Goal: Task Accomplishment & Management: Manage account settings

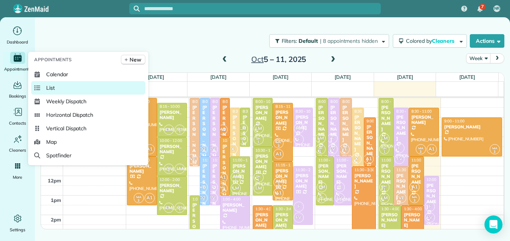
click at [51, 88] on span "List" at bounding box center [50, 88] width 9 height 8
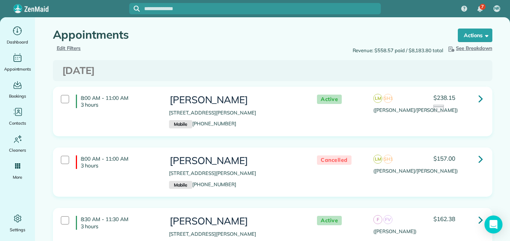
click at [66, 50] on span "Edit Filters" at bounding box center [69, 48] width 24 height 6
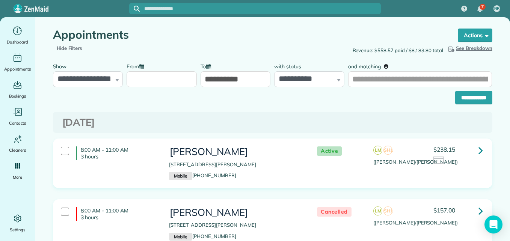
click at [182, 85] on input "From" at bounding box center [162, 79] width 70 height 16
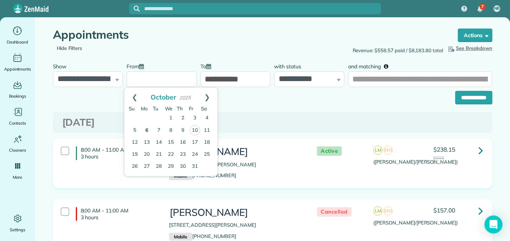
click at [150, 133] on link "6" at bounding box center [147, 131] width 12 height 12
type input "**********"
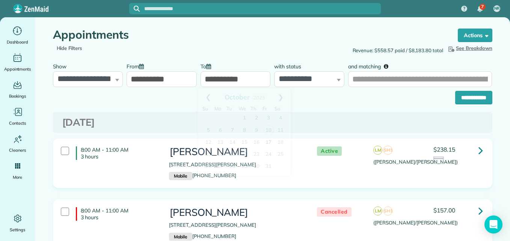
click at [228, 80] on input "**********" at bounding box center [236, 79] width 70 height 16
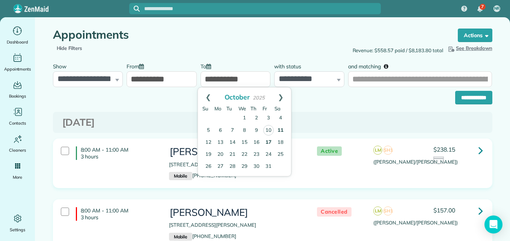
click at [280, 129] on link "11" at bounding box center [281, 131] width 12 height 12
type input "**********"
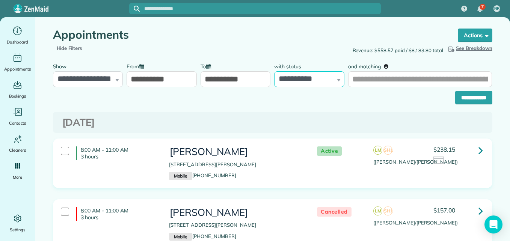
click at [295, 82] on select "**********" at bounding box center [309, 79] width 70 height 16
select select "****"
click at [274, 71] on select "**********" at bounding box center [309, 79] width 70 height 16
click at [463, 94] on input "**********" at bounding box center [474, 98] width 37 height 14
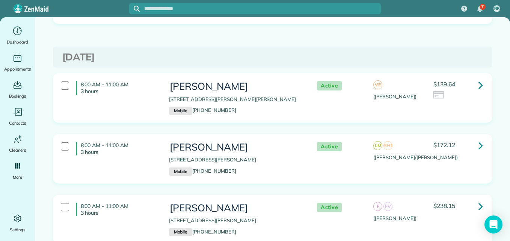
scroll to position [1713, 0]
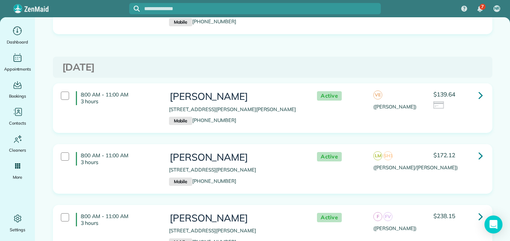
click at [480, 95] on icon at bounding box center [481, 95] width 5 height 13
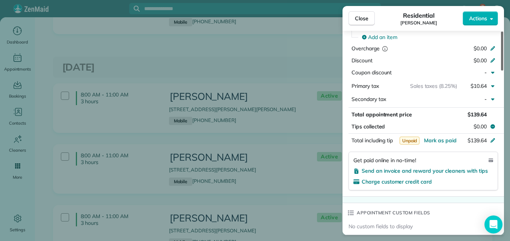
scroll to position [429, 0]
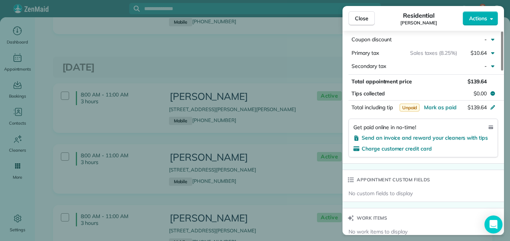
drag, startPoint x: 504, startPoint y: 63, endPoint x: 498, endPoint y: 144, distance: 81.7
click at [501, 71] on div at bounding box center [502, 51] width 2 height 39
click at [460, 134] on span "Send an invoice and reward your cleaners with tips" at bounding box center [425, 137] width 126 height 7
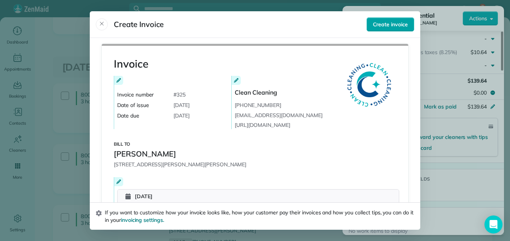
click at [381, 28] on span "Create invoice" at bounding box center [390, 25] width 35 height 8
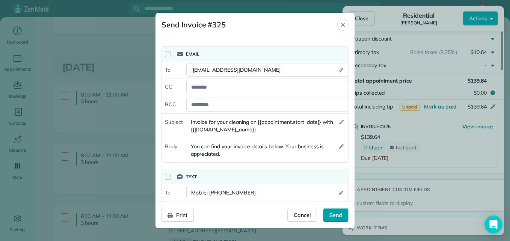
click at [345, 214] on div "Send" at bounding box center [336, 215] width 26 height 14
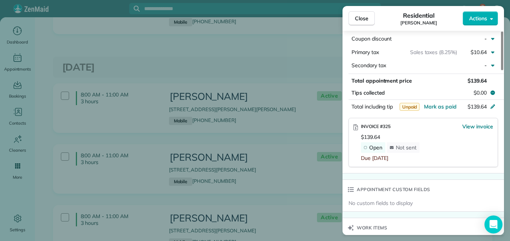
scroll to position [426, 0]
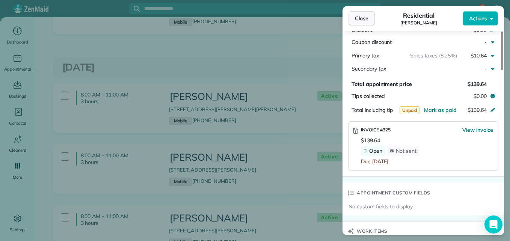
click at [357, 24] on button "Close" at bounding box center [362, 18] width 26 height 14
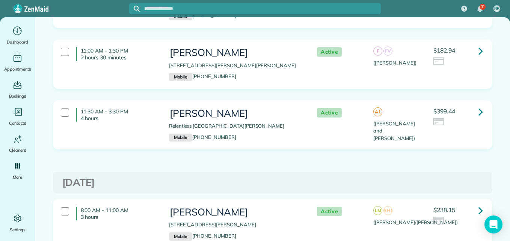
scroll to position [2144, 0]
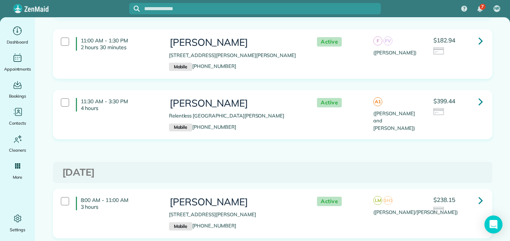
click at [464, 126] on div "11:30 AM - 3:30 PM 4 hours Kim Marling Relentless Drive Montgomery TX 77316 Mob…" at bounding box center [271, 114] width 433 height 41
click at [448, 73] on div "11:00 AM - 1:30 PM 2 hours 30 minutes Ashley Westrom 143 Kate Place Court Montg…" at bounding box center [271, 53] width 433 height 41
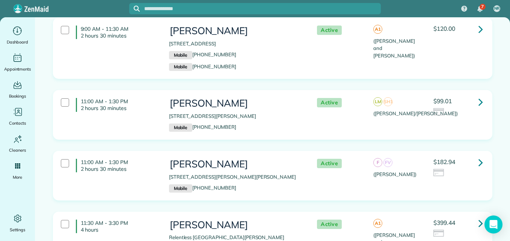
scroll to position [2007, 0]
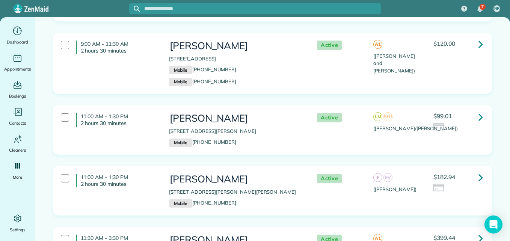
click at [464, 136] on div "11:00 AM - 1:30 PM 2 hours 30 minutes Denisse Marez 131 Kinnerly Peak Place Mon…" at bounding box center [271, 129] width 433 height 41
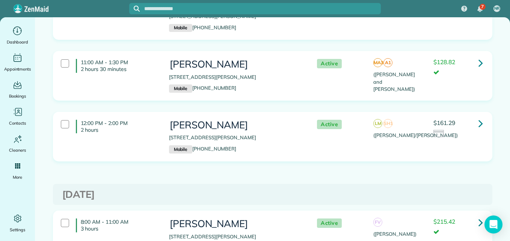
scroll to position [0, 0]
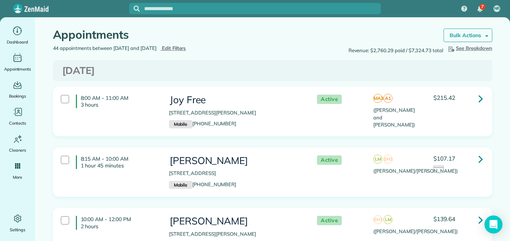
click at [473, 36] on strong "Bulk Actions" at bounding box center [466, 35] width 32 height 7
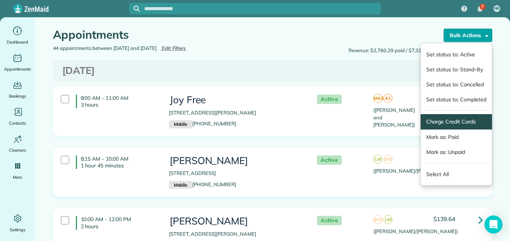
click at [446, 124] on link "Charge Credit Cards" at bounding box center [457, 122] width 60 height 8
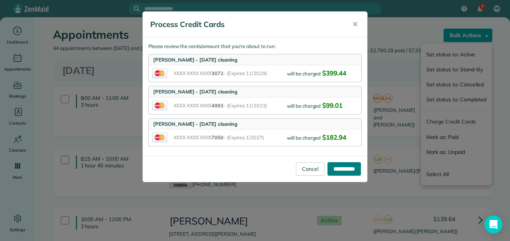
click at [328, 170] on input "**********" at bounding box center [344, 169] width 33 height 14
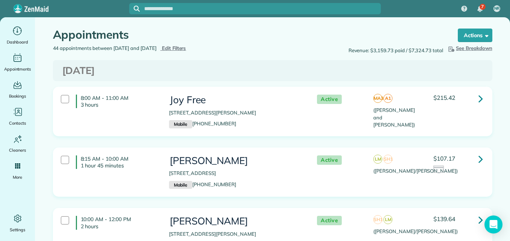
click at [479, 102] on icon at bounding box center [481, 98] width 5 height 13
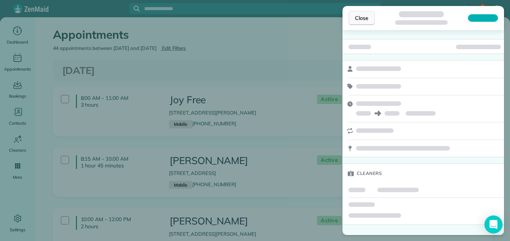
click at [372, 14] on button "Close" at bounding box center [362, 18] width 26 height 14
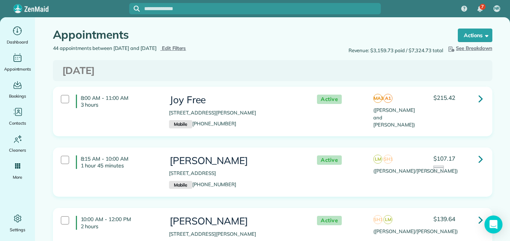
click at [431, 106] on div "Active MA3 A1 (Angelica and Manuela) $215.42" at bounding box center [398, 110] width 180 height 38
click at [450, 34] on strong "Bulk Actions" at bounding box center [466, 35] width 32 height 7
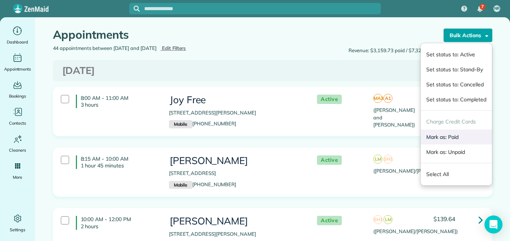
click at [440, 137] on link "Mark as: Paid" at bounding box center [456, 137] width 71 height 15
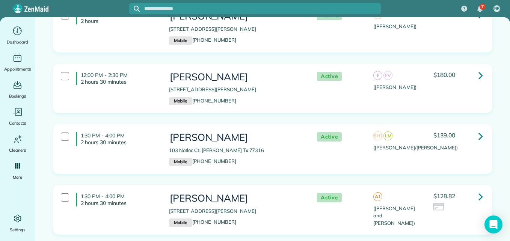
scroll to position [2666, 0]
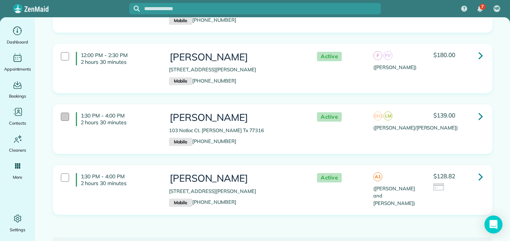
click at [65, 117] on div at bounding box center [65, 117] width 8 height 8
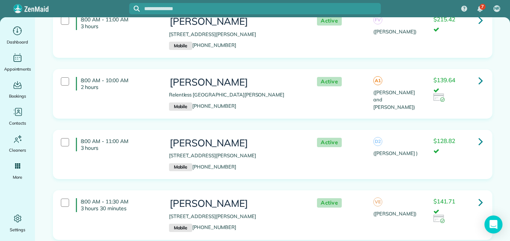
scroll to position [0, 0]
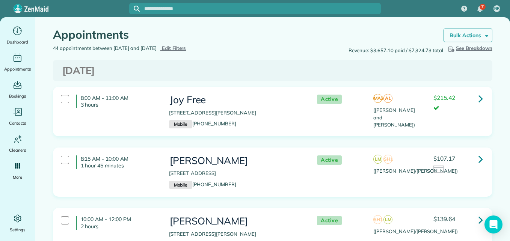
click at [476, 38] on strong "Bulk Actions" at bounding box center [466, 35] width 32 height 7
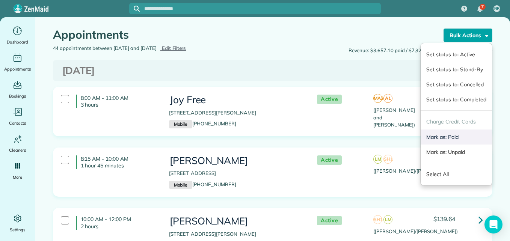
click at [438, 137] on link "Mark as: Paid" at bounding box center [456, 137] width 71 height 15
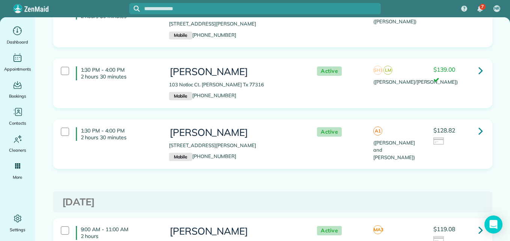
scroll to position [2686, 0]
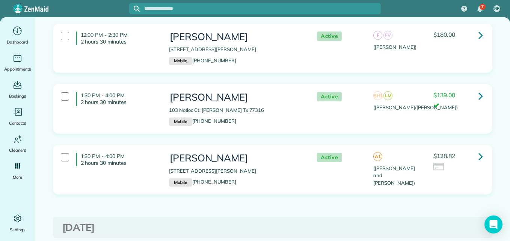
click at [479, 155] on icon at bounding box center [481, 156] width 5 height 13
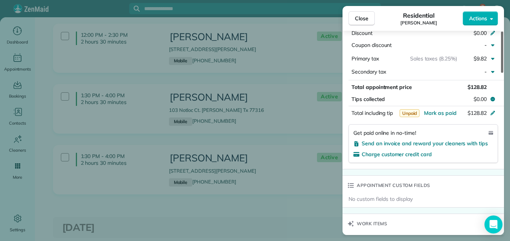
scroll to position [417, 0]
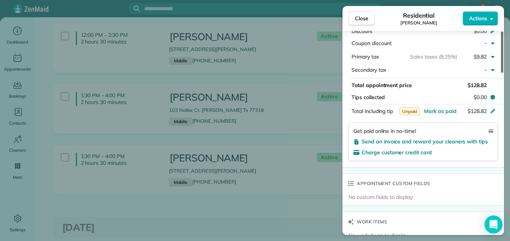
drag, startPoint x: 503, startPoint y: 65, endPoint x: 504, endPoint y: 149, distance: 83.8
click at [504, 73] on div at bounding box center [502, 52] width 2 height 41
click at [435, 142] on span "Send an invoice and reward your cleaners with tips" at bounding box center [425, 141] width 126 height 7
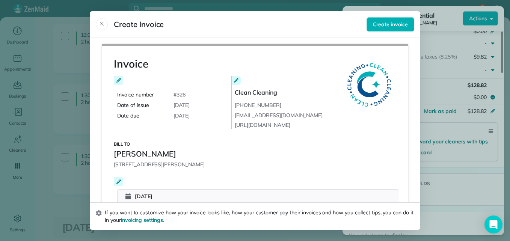
click at [398, 14] on header "Create Invoice Create invoice" at bounding box center [255, 24] width 331 height 27
click at [398, 27] on span "Create invoice" at bounding box center [390, 25] width 35 height 8
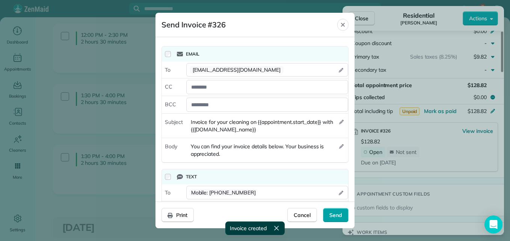
click at [342, 213] on span "Send" at bounding box center [336, 216] width 13 height 8
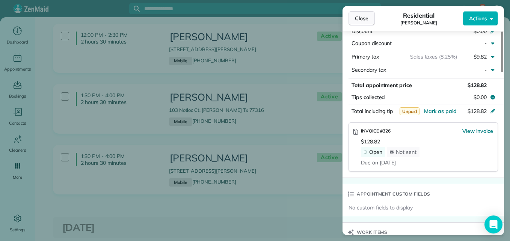
click at [361, 15] on span "Close" at bounding box center [362, 19] width 14 height 8
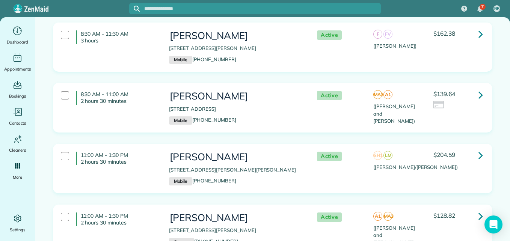
scroll to position [2360, 0]
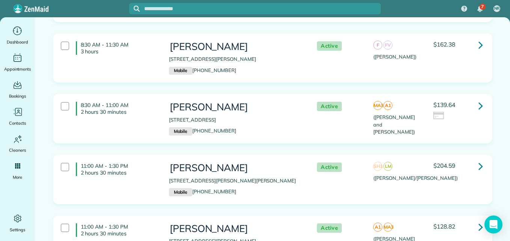
click at [475, 48] on link at bounding box center [481, 45] width 15 height 15
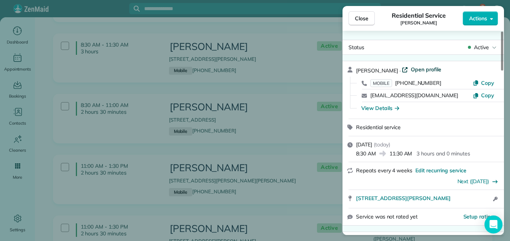
click at [420, 71] on span "Open profile" at bounding box center [426, 70] width 30 height 8
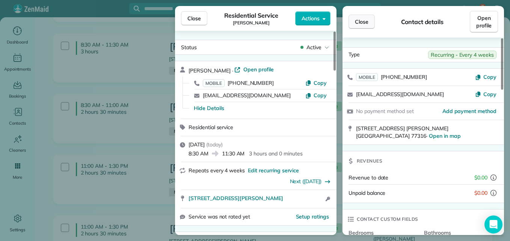
click at [367, 27] on button "Close" at bounding box center [362, 22] width 26 height 14
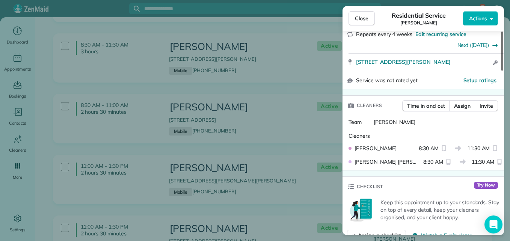
drag, startPoint x: 502, startPoint y: 65, endPoint x: 504, endPoint y: 92, distance: 26.7
click at [504, 71] on div at bounding box center [502, 51] width 2 height 39
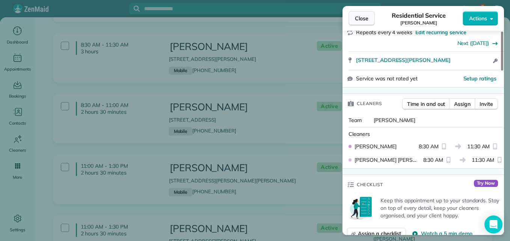
click at [352, 20] on button "Close" at bounding box center [362, 18] width 26 height 14
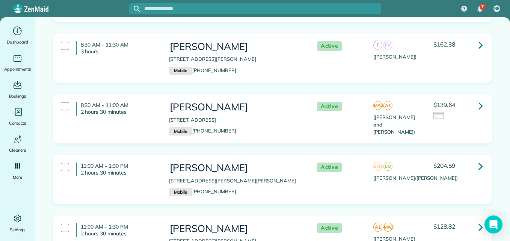
click at [479, 44] on icon at bounding box center [481, 44] width 5 height 13
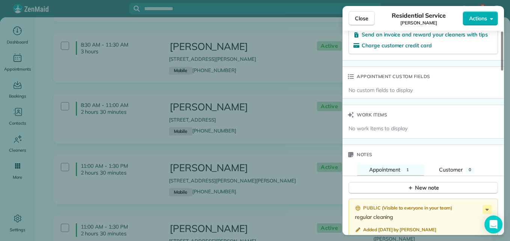
scroll to position [546, 0]
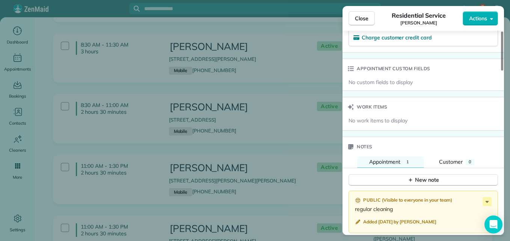
drag, startPoint x: 500, startPoint y: 56, endPoint x: 510, endPoint y: 160, distance: 104.2
click at [504, 71] on div at bounding box center [502, 51] width 2 height 39
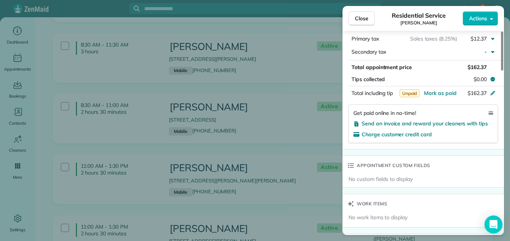
scroll to position [437, 0]
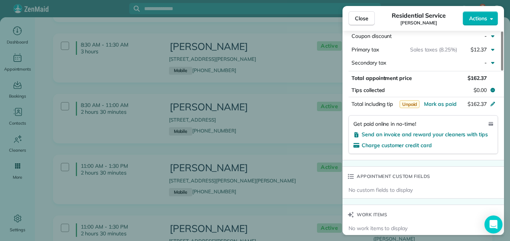
drag, startPoint x: 502, startPoint y: 165, endPoint x: 499, endPoint y: 144, distance: 20.9
click at [501, 71] on div at bounding box center [502, 51] width 2 height 39
click at [456, 135] on span "Send an invoice and reward your cleaners with tips" at bounding box center [425, 135] width 126 height 7
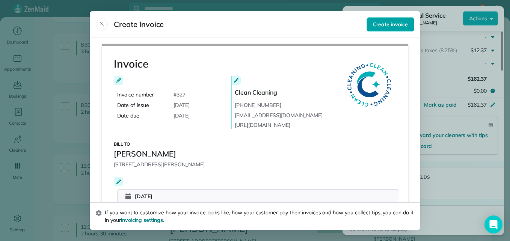
click at [383, 29] on button "Create invoice" at bounding box center [391, 24] width 48 height 14
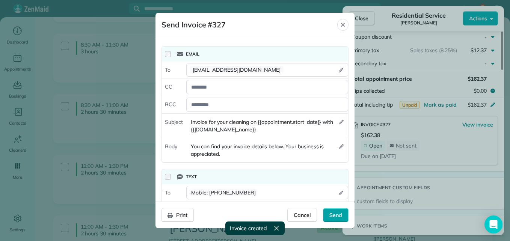
click at [335, 209] on div "Send" at bounding box center [336, 215] width 26 height 14
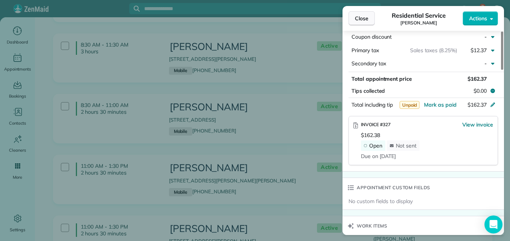
click at [350, 17] on button "Close" at bounding box center [362, 18] width 26 height 14
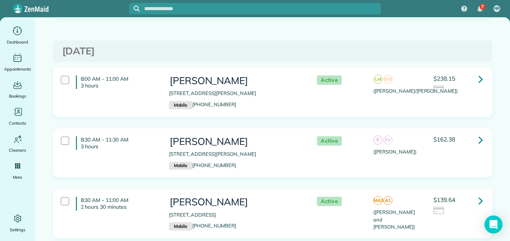
scroll to position [2271, 0]
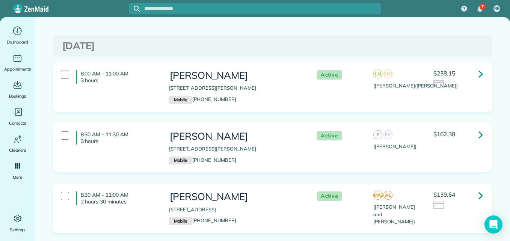
click at [446, 97] on div "8:00 AM - 11:00 AM 3 hours Michelle Bludau 142 Ballantyne Dr Montgomery TX 7731…" at bounding box center [271, 87] width 433 height 41
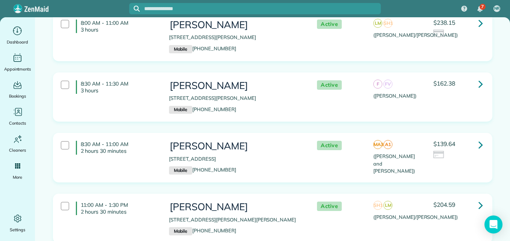
scroll to position [2331, 0]
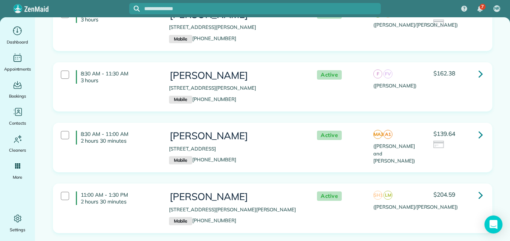
click at [447, 161] on div "8:30 AM - 11:00 AM 2 hours 30 minutes Megan Harvill 24 Gannet Hollow Place Spri…" at bounding box center [271, 147] width 433 height 41
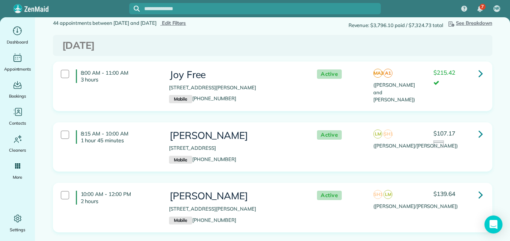
scroll to position [0, 0]
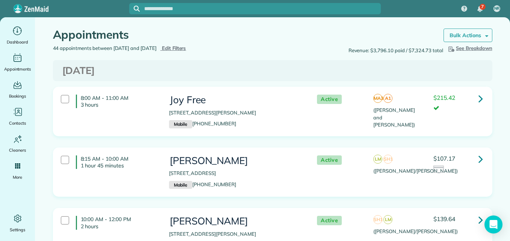
click at [471, 35] on strong "Bulk Actions" at bounding box center [466, 35] width 32 height 7
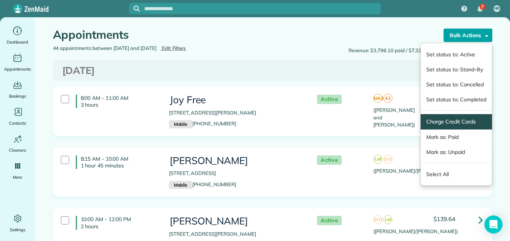
click at [438, 121] on link "Charge Credit Cards" at bounding box center [457, 122] width 60 height 8
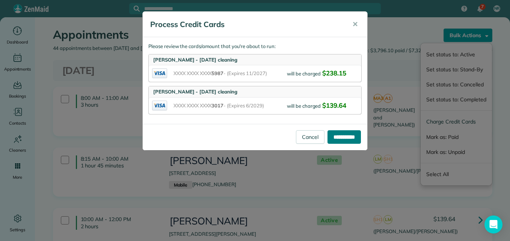
click at [349, 133] on input "**********" at bounding box center [344, 137] width 33 height 14
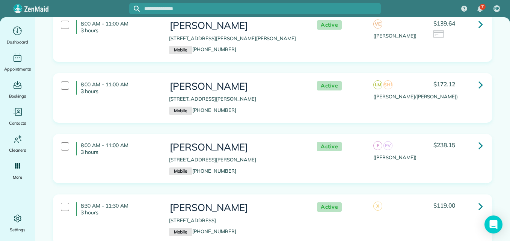
scroll to position [1779, 0]
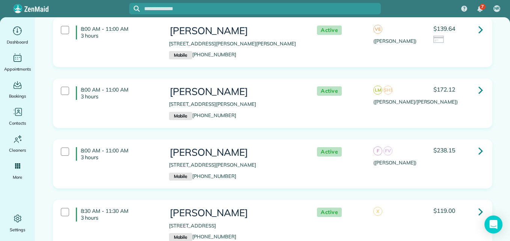
click at [453, 123] on div "8:00 AM - 11:00 AM 3 hours Kaleigh Kazz 405 Brackendale Court Montgomery TX 773…" at bounding box center [271, 103] width 433 height 41
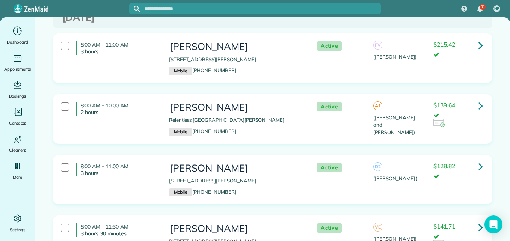
scroll to position [0, 0]
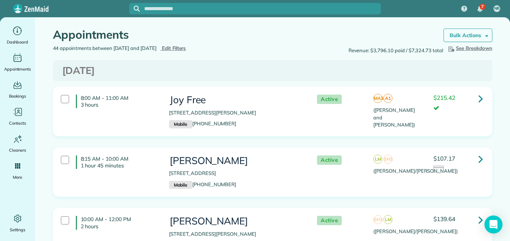
click at [477, 39] on link "Bulk Actions" at bounding box center [468, 36] width 49 height 14
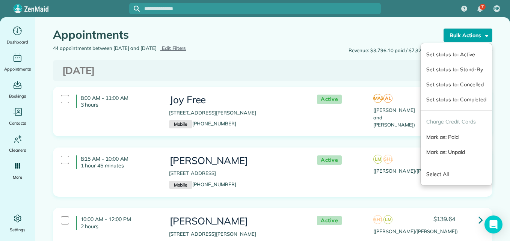
click at [433, 138] on link "Mark as: Paid" at bounding box center [456, 137] width 71 height 15
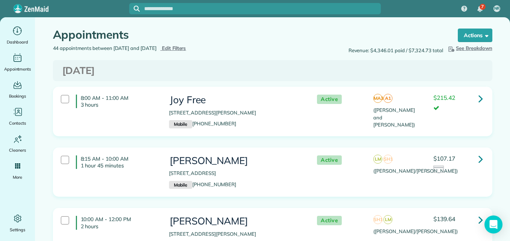
drag, startPoint x: 504, startPoint y: 29, endPoint x: 507, endPoint y: 36, distance: 7.6
click at [507, 36] on div "Dashboard Appointments Bookings Contacts Cleaners Invoices Payroll Reports Help…" at bounding box center [255, 137] width 510 height 241
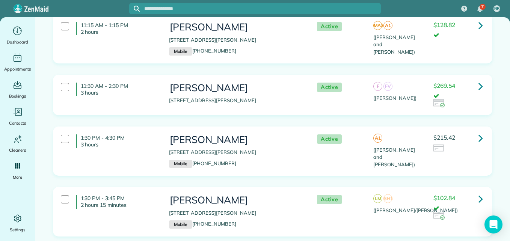
scroll to position [1454, 0]
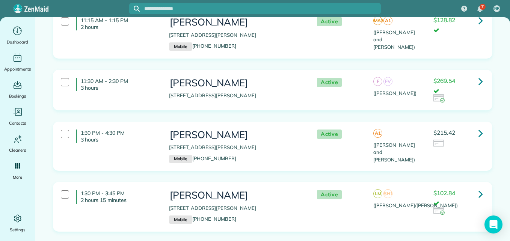
click at [479, 135] on icon at bounding box center [481, 133] width 5 height 13
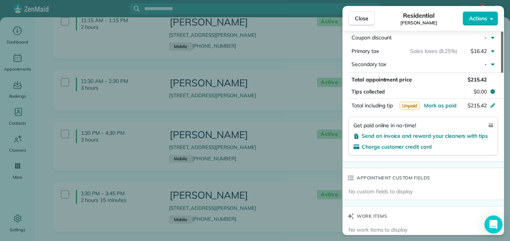
scroll to position [426, 0]
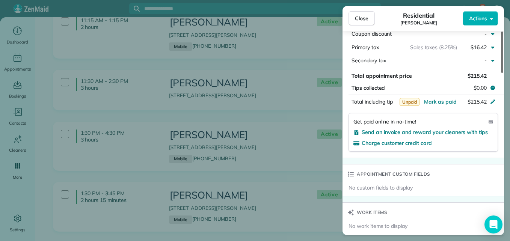
drag, startPoint x: 501, startPoint y: 67, endPoint x: 505, endPoint y: 153, distance: 85.8
click at [504, 73] on div at bounding box center [502, 52] width 2 height 41
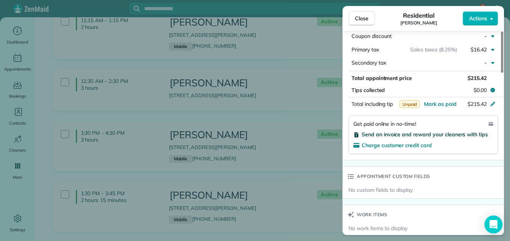
click at [460, 135] on span "Send an invoice and reward your cleaners with tips" at bounding box center [425, 134] width 126 height 7
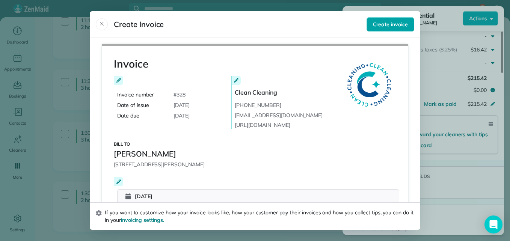
click at [377, 18] on button "Create invoice" at bounding box center [391, 24] width 48 height 14
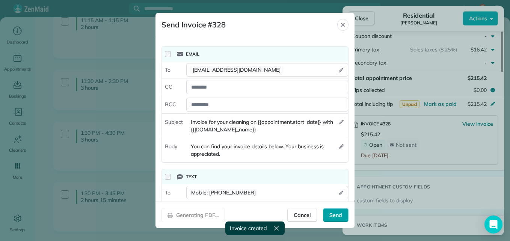
click at [340, 214] on span "Send" at bounding box center [336, 216] width 13 height 8
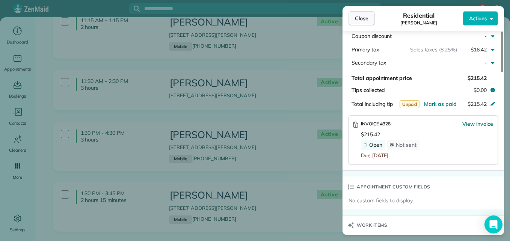
click at [359, 24] on button "Close" at bounding box center [362, 18] width 26 height 14
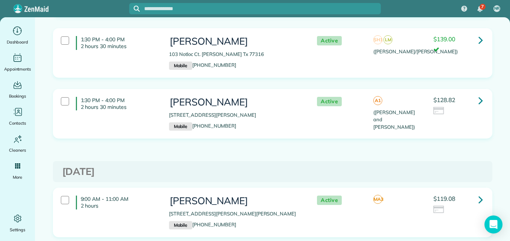
scroll to position [2762, 0]
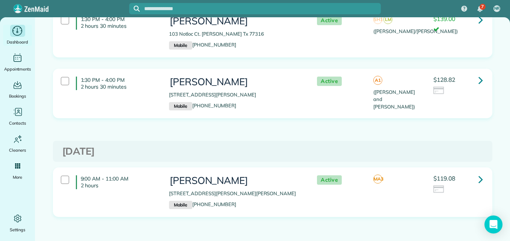
click at [17, 39] on span "Dashboard" at bounding box center [17, 42] width 21 height 8
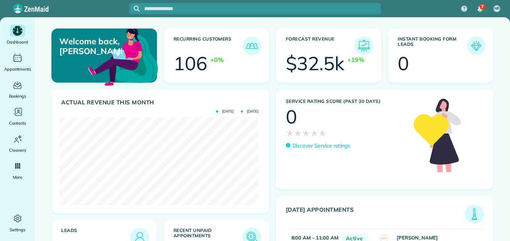
scroll to position [88, 199]
click at [248, 232] on img at bounding box center [252, 237] width 17 height 17
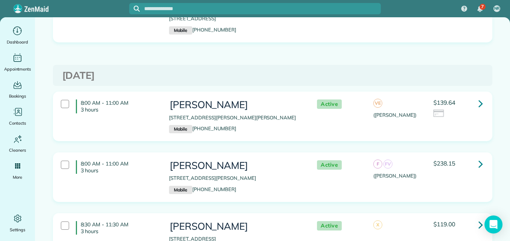
scroll to position [3990, 0]
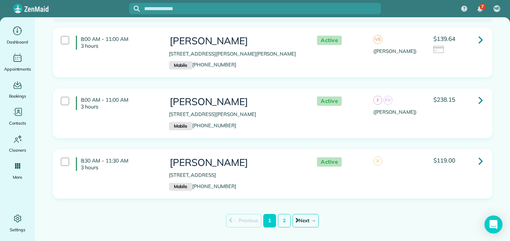
click at [316, 214] on link "Next →" at bounding box center [306, 221] width 26 height 14
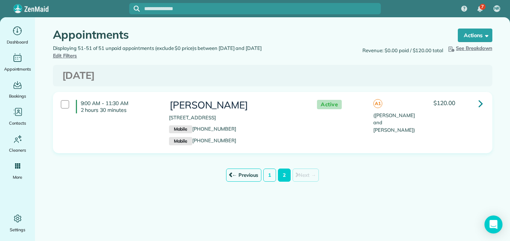
click at [248, 175] on link "← Previous" at bounding box center [244, 176] width 36 height 14
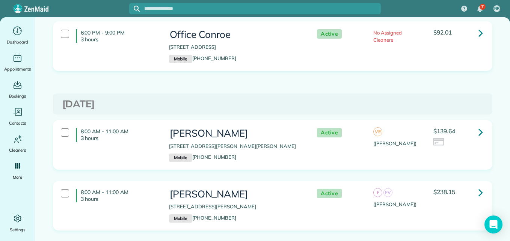
scroll to position [3990, 0]
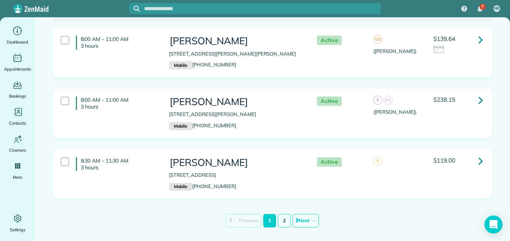
click at [286, 214] on link "2" at bounding box center [284, 221] width 13 height 14
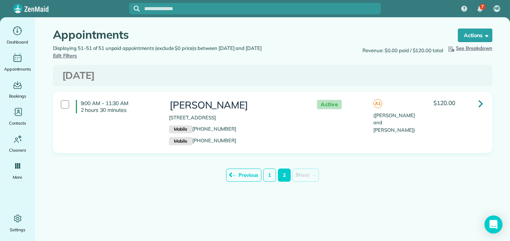
click at [479, 102] on icon at bounding box center [481, 103] width 5 height 13
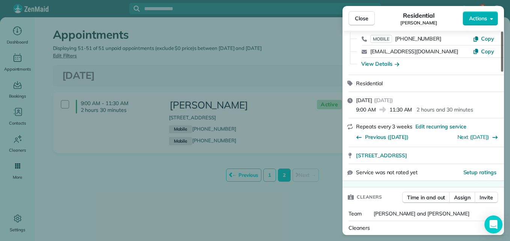
scroll to position [2, 0]
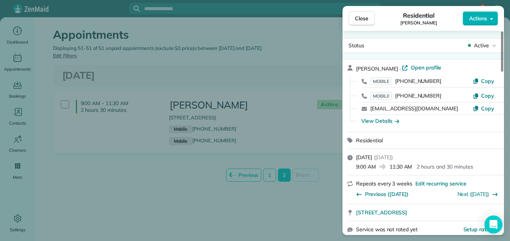
drag, startPoint x: 503, startPoint y: 58, endPoint x: 509, endPoint y: 52, distance: 8.2
click at [504, 52] on div at bounding box center [502, 52] width 2 height 40
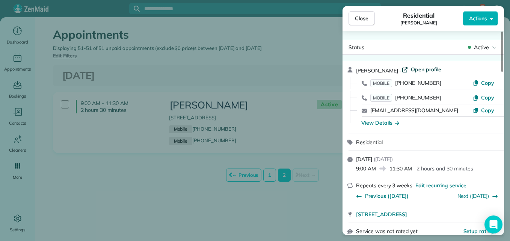
click at [415, 71] on span "Open profile" at bounding box center [426, 70] width 30 height 8
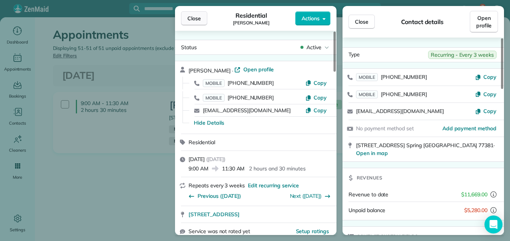
click at [191, 21] on span "Close" at bounding box center [195, 19] width 14 height 8
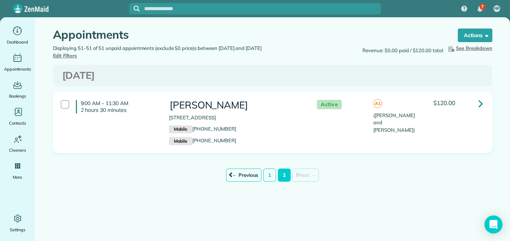
click at [258, 178] on link "← Previous" at bounding box center [244, 176] width 36 height 14
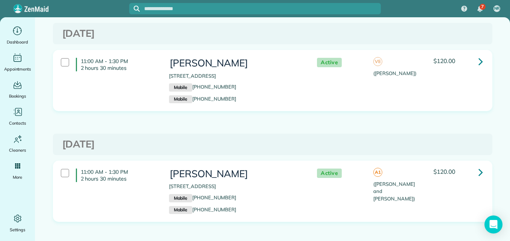
scroll to position [168, 0]
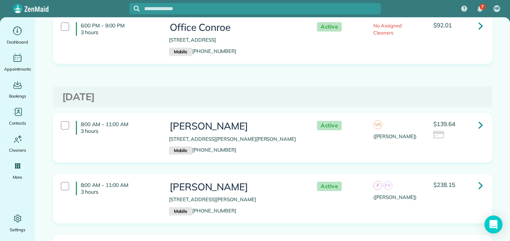
scroll to position [3919, 0]
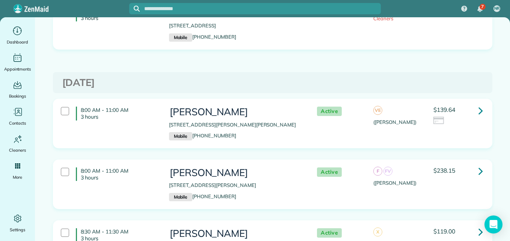
click at [484, 164] on link at bounding box center [481, 171] width 15 height 15
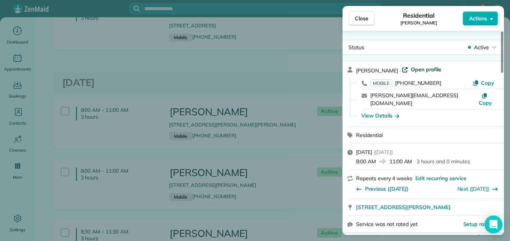
click at [430, 70] on span "Open profile" at bounding box center [426, 70] width 30 height 8
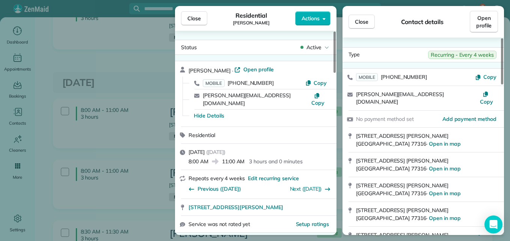
click at [198, 19] on span "Close" at bounding box center [195, 19] width 14 height 8
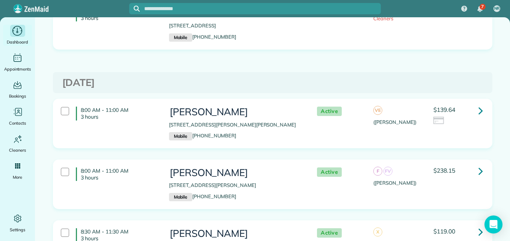
click at [10, 34] on div "Main" at bounding box center [17, 31] width 15 height 12
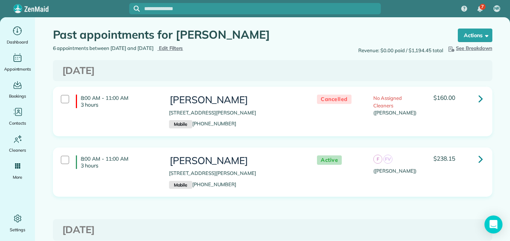
click at [183, 48] on span "Edit Filters" at bounding box center [171, 48] width 24 height 6
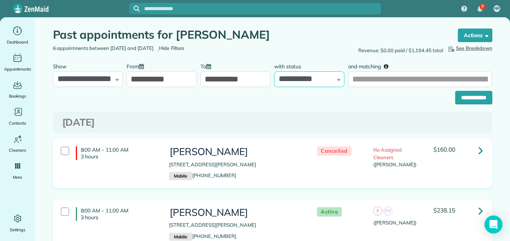
click at [292, 80] on select "**********" at bounding box center [309, 79] width 70 height 16
select select "****"
click at [274, 71] on select "**********" at bounding box center [309, 79] width 70 height 16
click at [456, 99] on input "**********" at bounding box center [474, 98] width 37 height 14
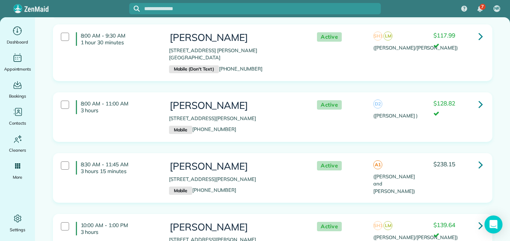
scroll to position [11, 0]
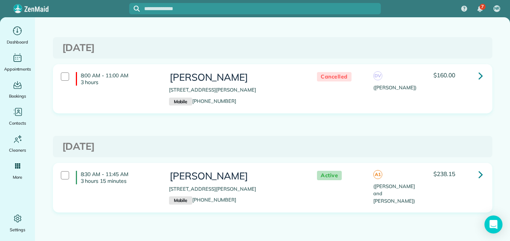
scroll to position [391, 0]
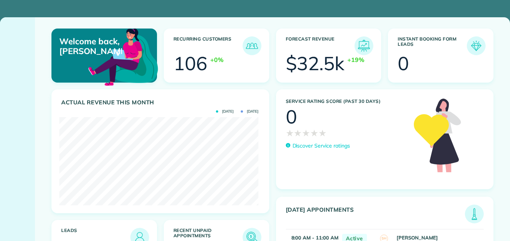
scroll to position [88, 199]
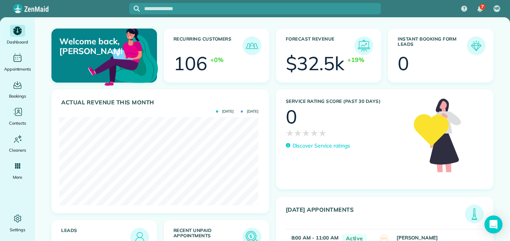
click at [244, 239] on img at bounding box center [252, 237] width 17 height 17
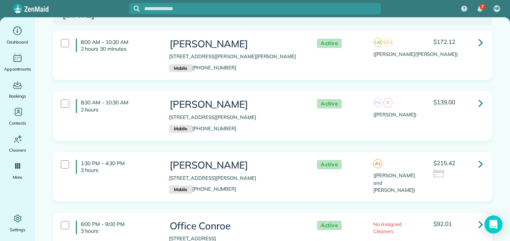
scroll to position [3699, 0]
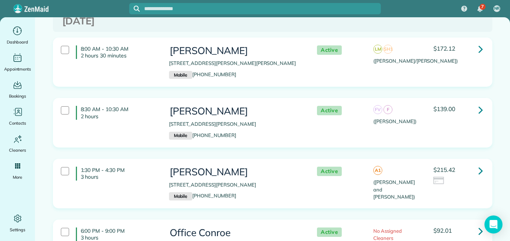
click at [480, 225] on icon at bounding box center [481, 231] width 5 height 13
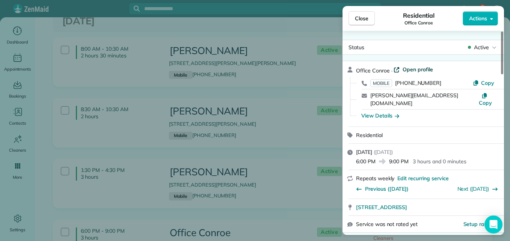
click at [417, 71] on span "Open profile" at bounding box center [418, 70] width 30 height 8
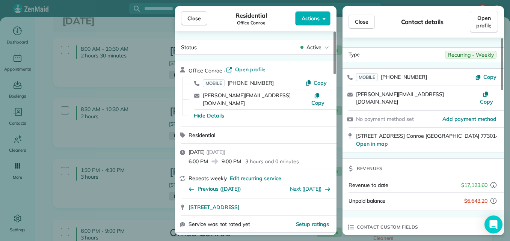
click at [187, 19] on button "Close" at bounding box center [194, 18] width 26 height 14
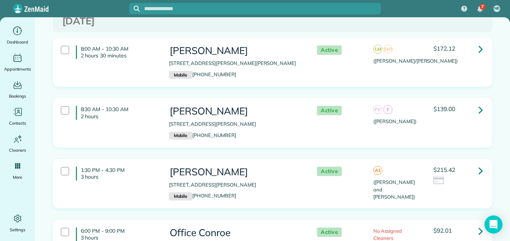
click at [479, 103] on icon at bounding box center [481, 109] width 5 height 13
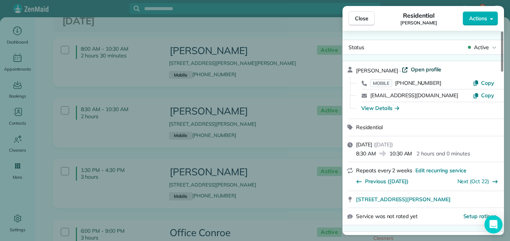
click at [423, 71] on span "Open profile" at bounding box center [426, 70] width 30 height 8
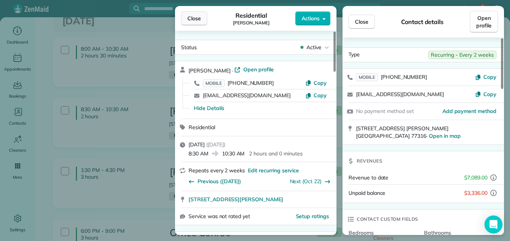
click at [189, 18] on span "Close" at bounding box center [195, 19] width 14 height 8
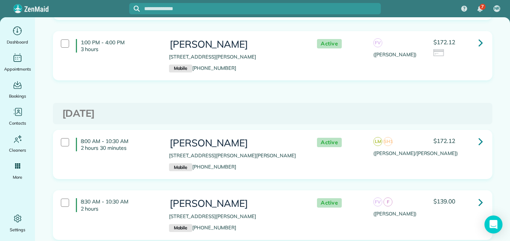
scroll to position [3585, 0]
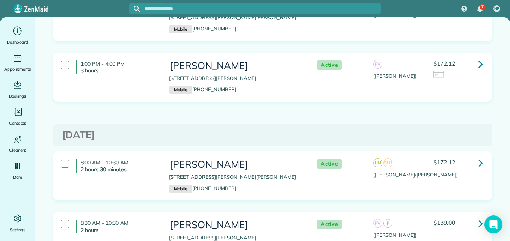
click at [479, 156] on icon at bounding box center [481, 162] width 5 height 13
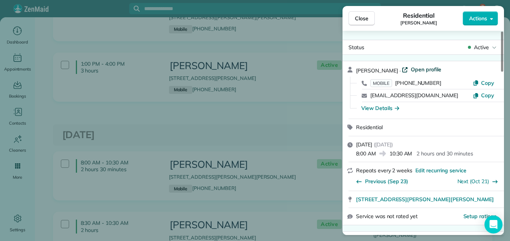
click at [422, 73] on span "Open profile" at bounding box center [426, 70] width 30 height 8
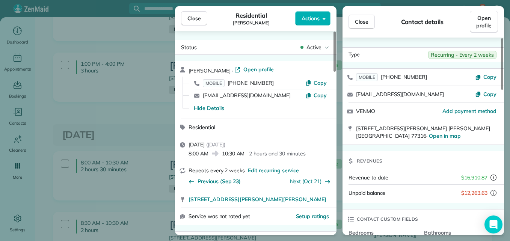
click at [197, 21] on span "Close" at bounding box center [195, 19] width 14 height 8
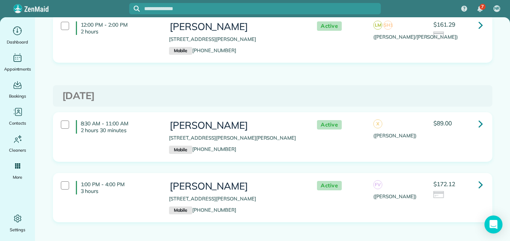
scroll to position [3451, 0]
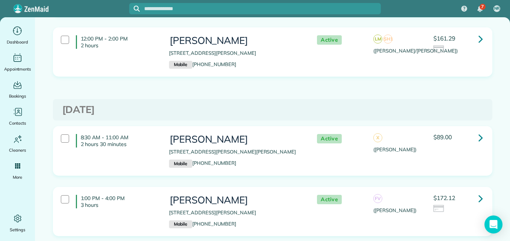
click at [479, 131] on icon at bounding box center [481, 137] width 5 height 13
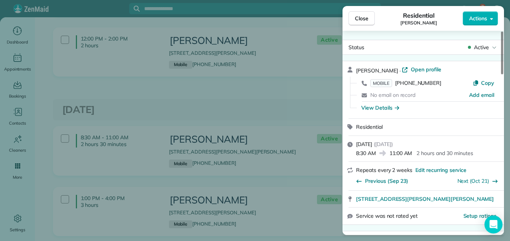
click at [430, 70] on div "Allyson Bell · Open profile" at bounding box center [428, 70] width 144 height 9
click at [419, 70] on span "Open profile" at bounding box center [426, 70] width 30 height 8
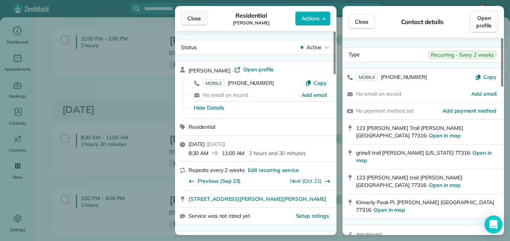
click at [202, 19] on button "Close" at bounding box center [194, 18] width 26 height 14
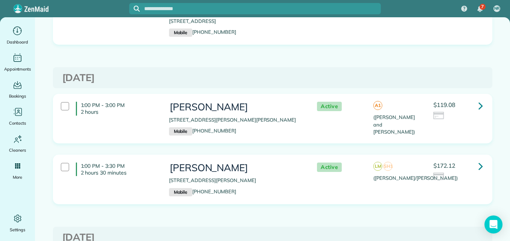
scroll to position [3089, 0]
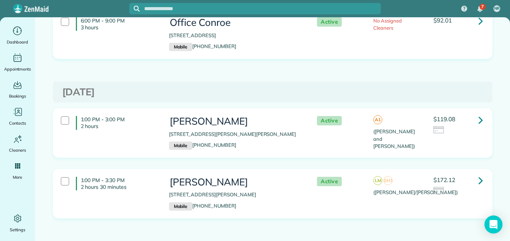
click at [479, 174] on icon at bounding box center [481, 180] width 5 height 13
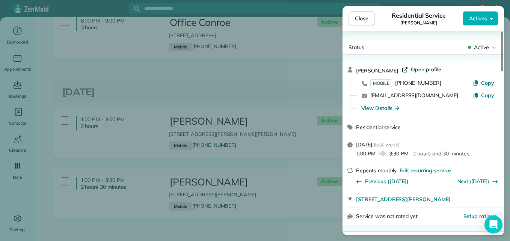
click at [436, 69] on span "Open profile" at bounding box center [426, 70] width 30 height 8
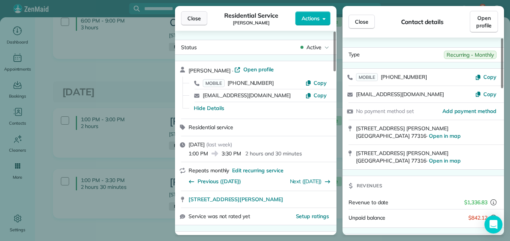
click at [198, 21] on span "Close" at bounding box center [195, 19] width 14 height 8
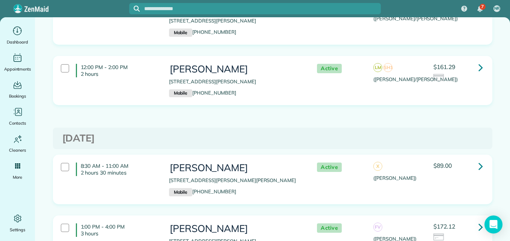
scroll to position [3436, 0]
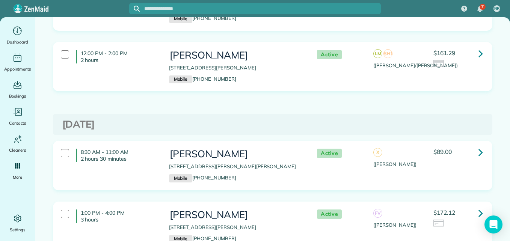
click at [479, 146] on icon at bounding box center [481, 152] width 5 height 13
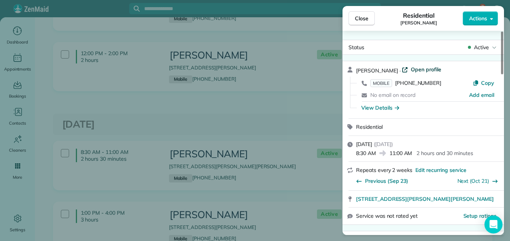
click at [424, 68] on span "Open profile" at bounding box center [426, 70] width 30 height 8
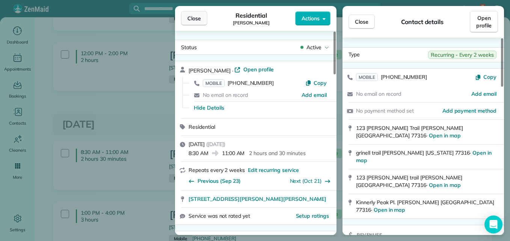
click at [185, 22] on button "Close" at bounding box center [194, 18] width 26 height 14
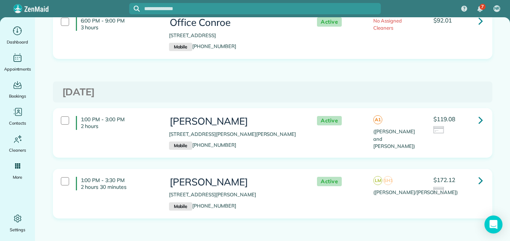
scroll to position [3074, 0]
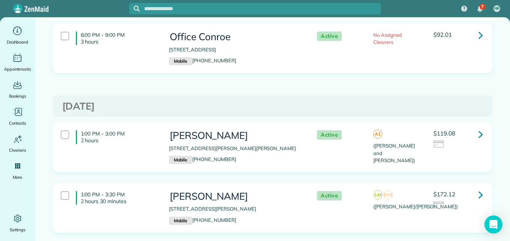
click at [480, 128] on icon at bounding box center [481, 134] width 5 height 13
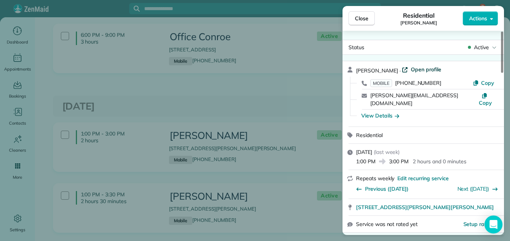
click at [420, 66] on span "Open profile" at bounding box center [426, 70] width 30 height 8
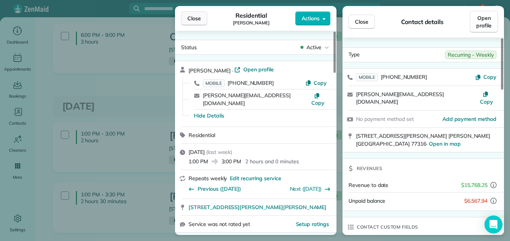
click at [202, 14] on button "Close" at bounding box center [194, 18] width 26 height 14
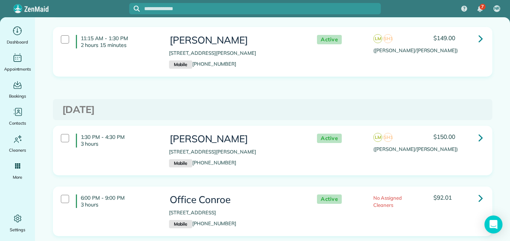
scroll to position [2904, 0]
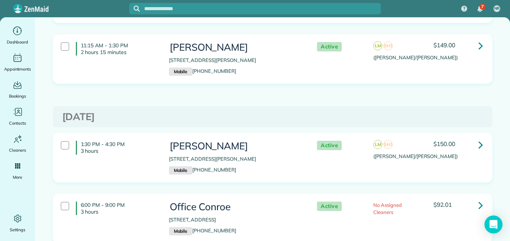
click at [479, 138] on icon at bounding box center [481, 144] width 5 height 13
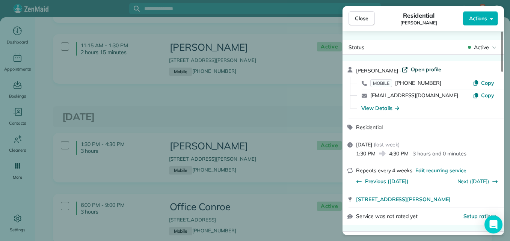
click at [411, 69] on span "Open profile" at bounding box center [426, 70] width 30 height 8
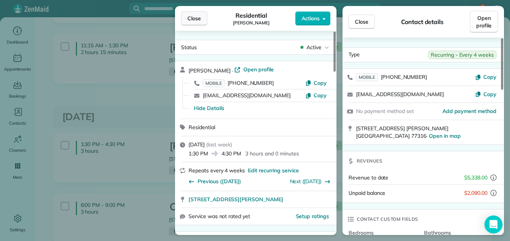
click at [198, 16] on span "Close" at bounding box center [195, 19] width 14 height 8
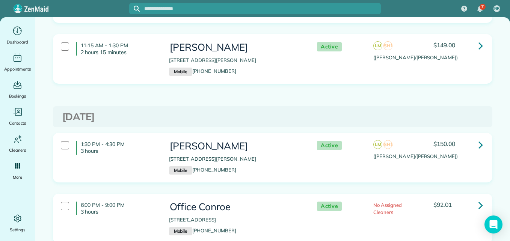
click at [479, 39] on icon at bounding box center [481, 45] width 5 height 13
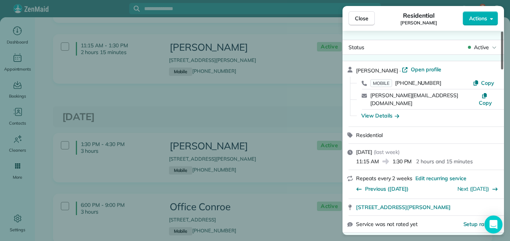
drag, startPoint x: 503, startPoint y: 63, endPoint x: 503, endPoint y: 45, distance: 17.7
click at [503, 45] on div at bounding box center [502, 51] width 2 height 38
click at [426, 68] on span "Open profile" at bounding box center [426, 70] width 30 height 8
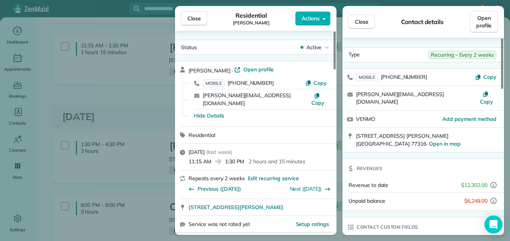
click at [200, 18] on span "Close" at bounding box center [195, 19] width 14 height 8
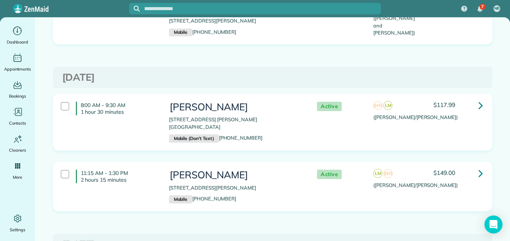
scroll to position [2769, 0]
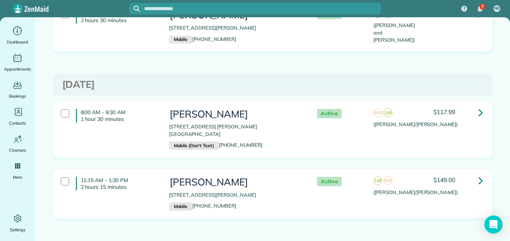
click at [479, 106] on icon at bounding box center [481, 112] width 5 height 13
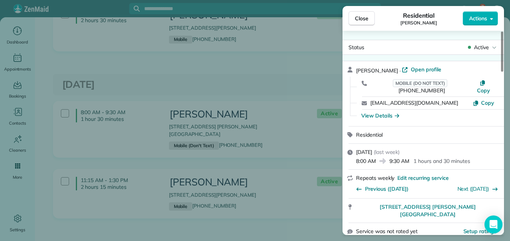
click at [424, 72] on span "Open profile" at bounding box center [426, 70] width 30 height 8
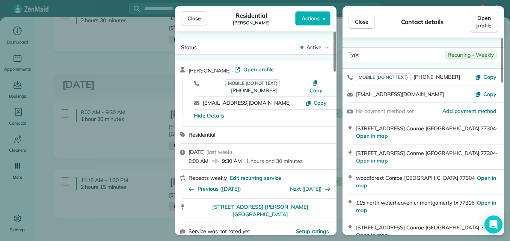
click at [195, 22] on button "Close" at bounding box center [194, 18] width 26 height 14
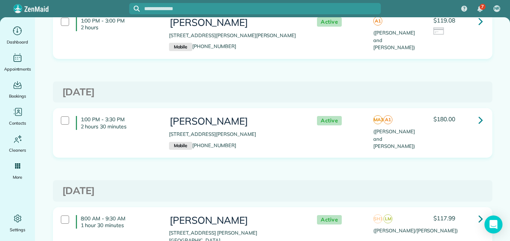
scroll to position [2634, 0]
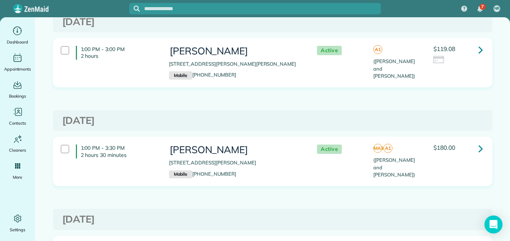
click at [479, 142] on icon at bounding box center [481, 148] width 5 height 13
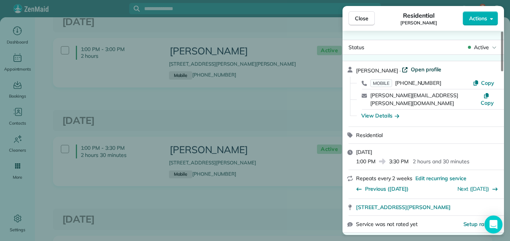
click at [426, 69] on span "Open profile" at bounding box center [426, 70] width 30 height 8
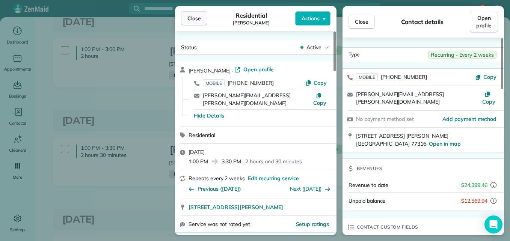
click at [189, 16] on span "Close" at bounding box center [195, 19] width 14 height 8
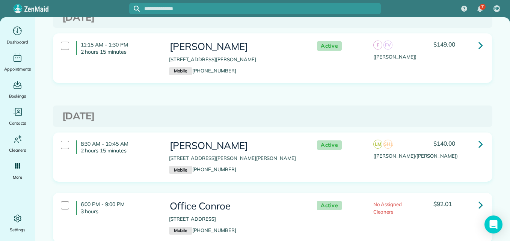
scroll to position [1896, 0]
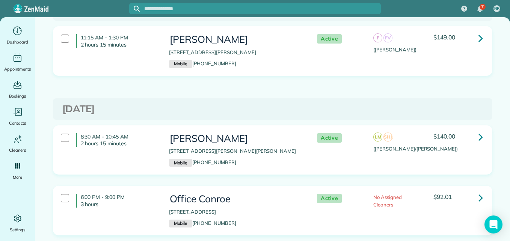
click at [479, 131] on icon at bounding box center [481, 136] width 5 height 13
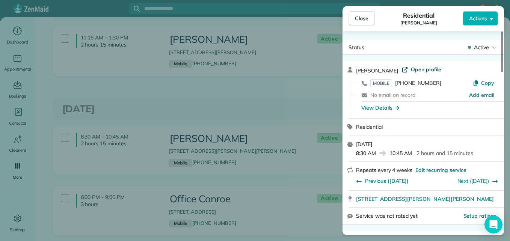
click at [438, 69] on span "Open profile" at bounding box center [426, 70] width 30 height 8
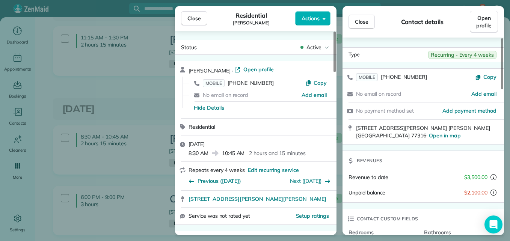
click at [200, 17] on span "Close" at bounding box center [195, 19] width 14 height 8
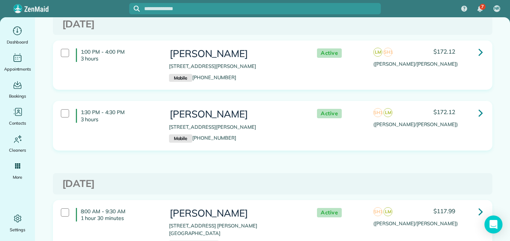
scroll to position [745, 0]
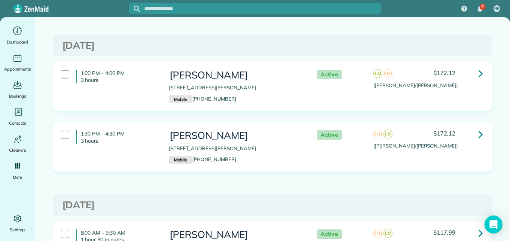
click at [475, 75] on link at bounding box center [481, 73] width 15 height 15
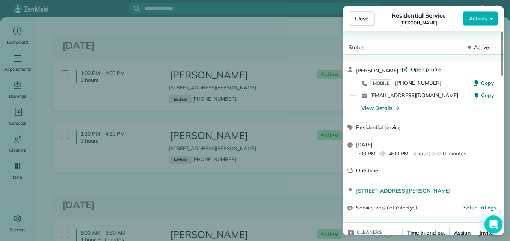
click at [432, 70] on span "Open profile" at bounding box center [426, 70] width 30 height 8
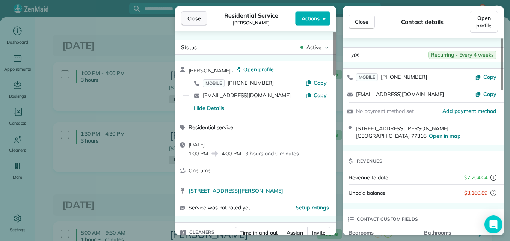
click at [201, 19] on button "Close" at bounding box center [194, 18] width 26 height 14
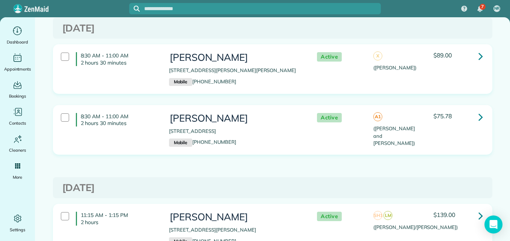
scroll to position [468, 0]
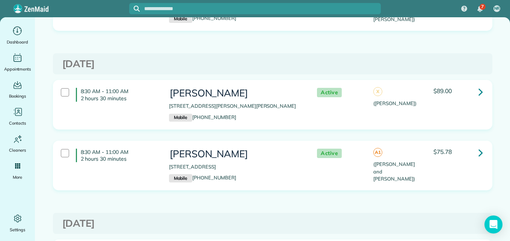
click at [479, 152] on icon at bounding box center [481, 152] width 5 height 13
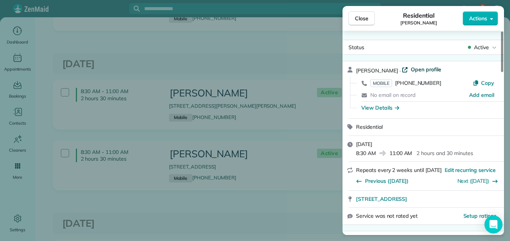
click at [426, 70] on span "Open profile" at bounding box center [426, 70] width 30 height 8
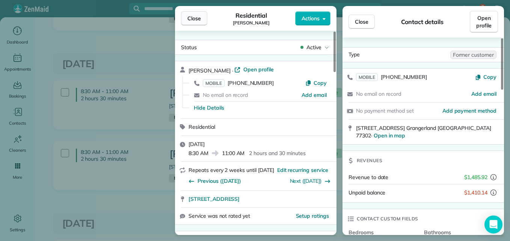
click at [203, 19] on button "Close" at bounding box center [194, 18] width 26 height 14
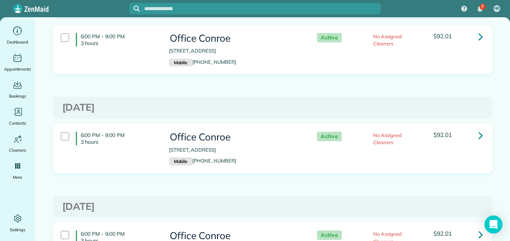
scroll to position [274, 0]
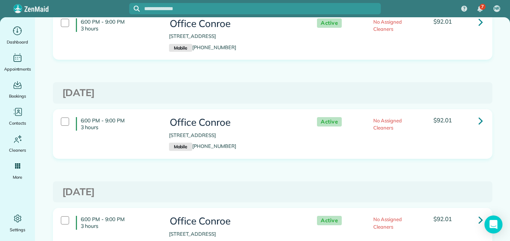
drag, startPoint x: 504, startPoint y: 115, endPoint x: 505, endPoint y: 125, distance: 10.2
click at [505, 125] on div "Dashboard Appointments Bookings Contacts Cleaners Invoices Payroll Reports Help…" at bounding box center [255, 137] width 510 height 241
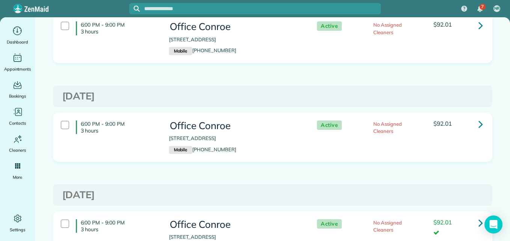
scroll to position [474, 0]
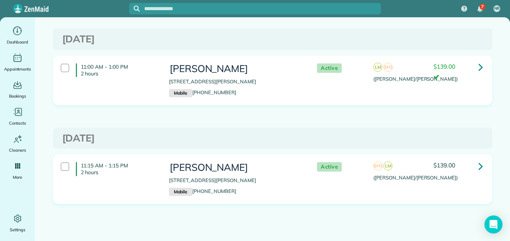
scroll to position [330, 0]
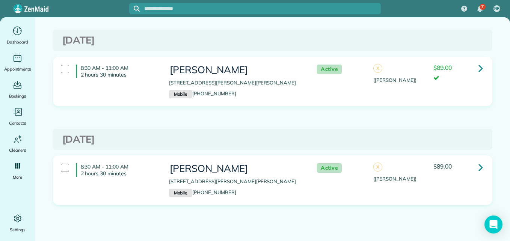
scroll to position [330, 0]
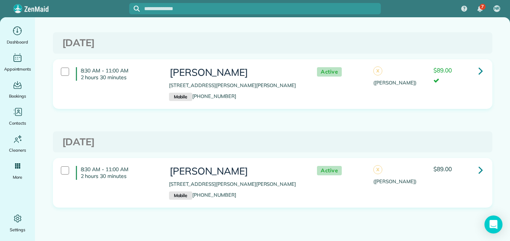
scroll to position [330, 0]
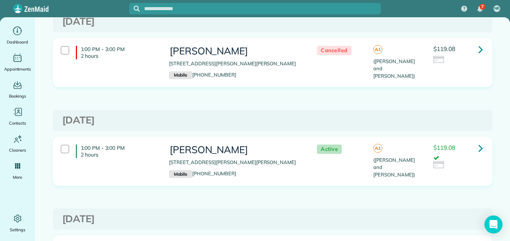
scroll to position [545, 0]
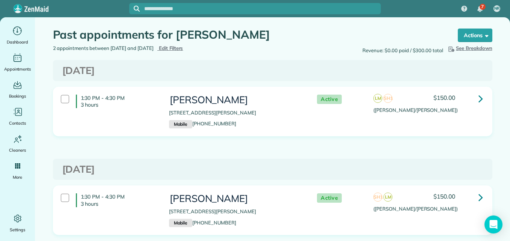
scroll to position [33, 0]
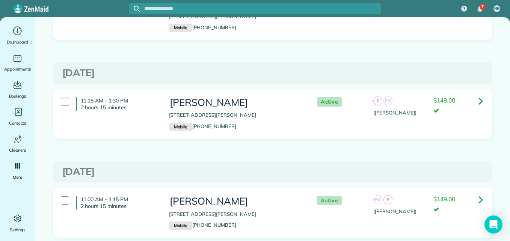
scroll to position [231, 0]
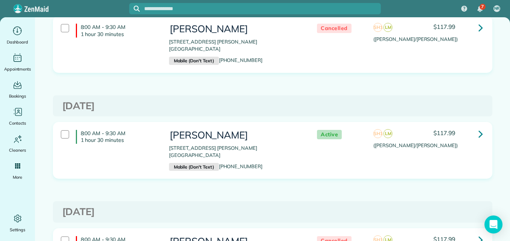
scroll to position [161, 0]
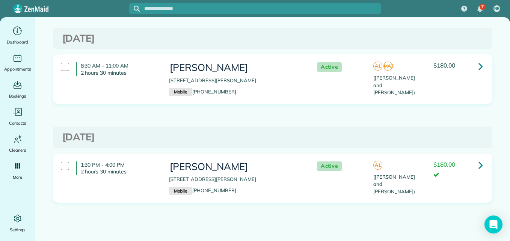
scroll to position [132, 0]
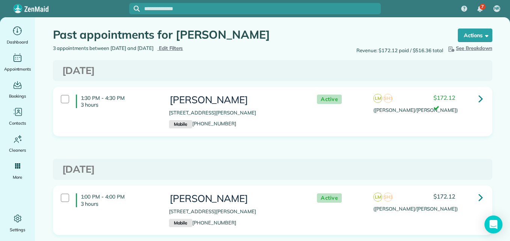
drag, startPoint x: 504, startPoint y: 120, endPoint x: 505, endPoint y: 133, distance: 13.9
click at [505, 133] on div "Dashboard Appointments Bookings Contacts Cleaners Invoices Payroll Reports Help…" at bounding box center [255, 137] width 510 height 241
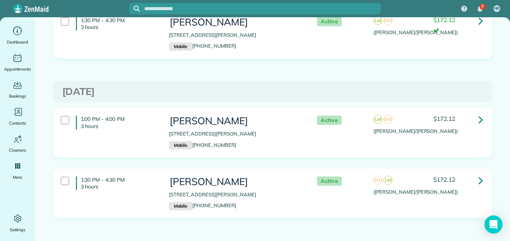
scroll to position [94, 0]
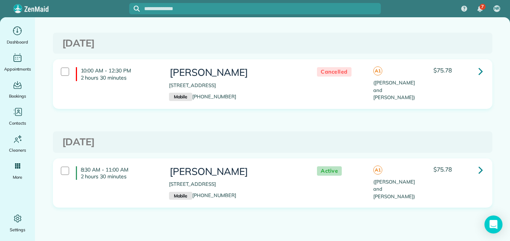
scroll to position [132, 0]
